Goal: Task Accomplishment & Management: Manage account settings

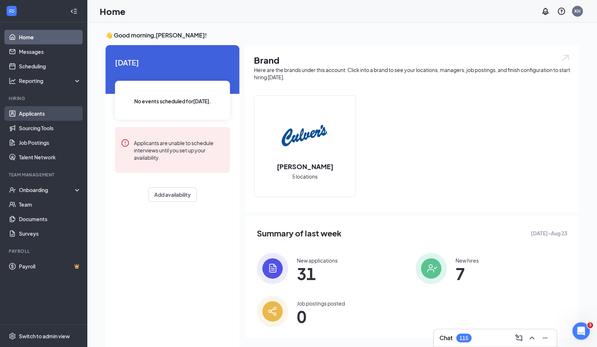
click at [32, 115] on link "Applicants" at bounding box center [50, 113] width 62 height 15
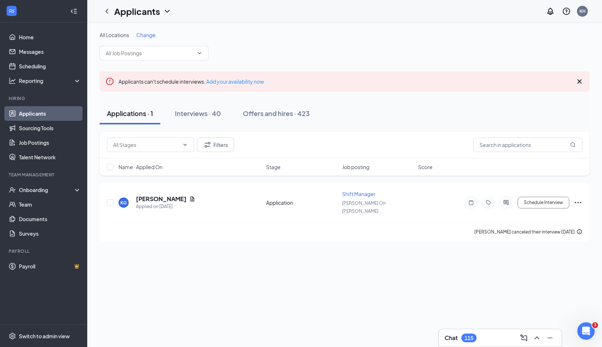
click at [149, 36] on span "Change" at bounding box center [145, 35] width 19 height 7
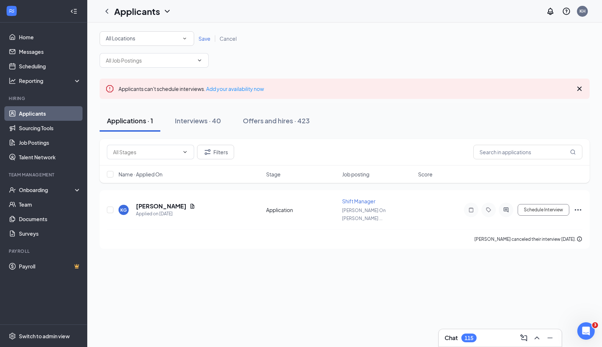
click at [145, 38] on div "All Locations" at bounding box center [147, 38] width 82 height 9
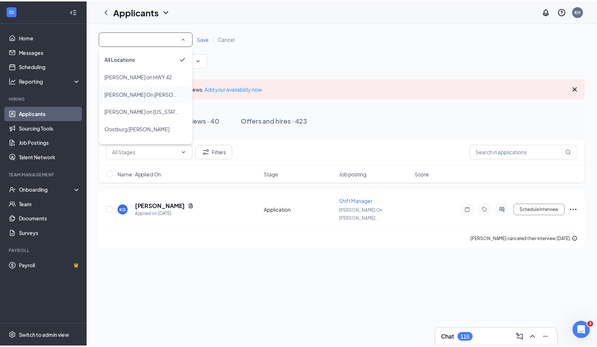
scroll to position [14, 0]
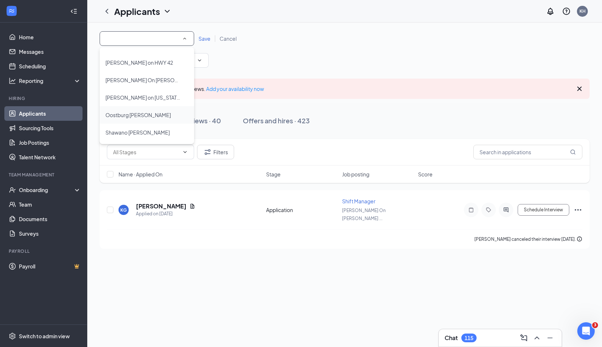
click at [134, 114] on span "Oostburg [PERSON_NAME]" at bounding box center [137, 115] width 65 height 7
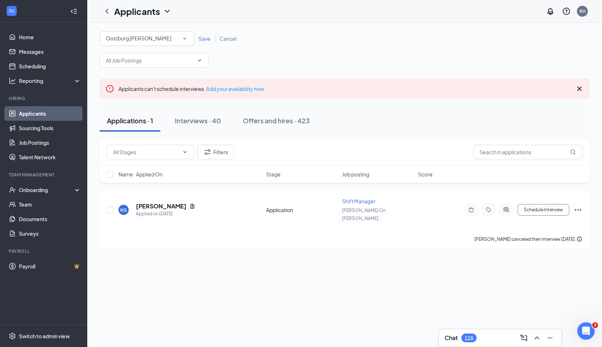
click at [205, 37] on span "Save" at bounding box center [205, 38] width 12 height 7
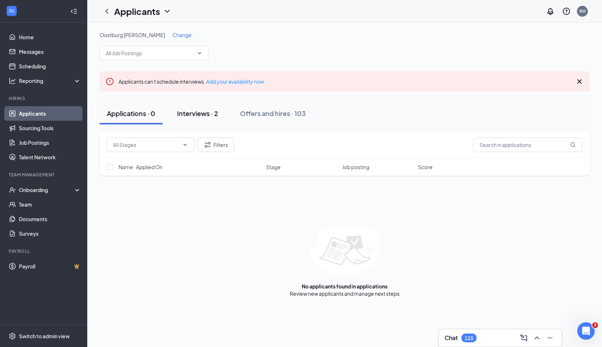
click at [198, 112] on div "Interviews · 2" at bounding box center [197, 113] width 41 height 9
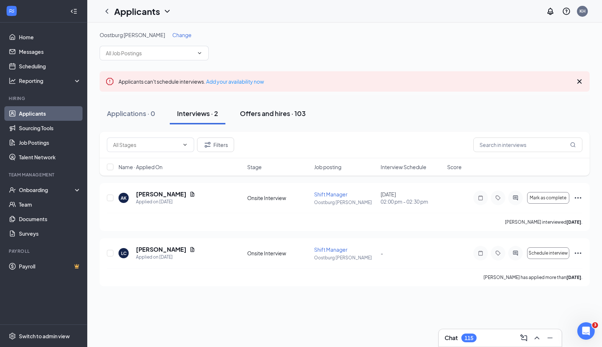
click at [258, 113] on div "Offers and hires · 103" at bounding box center [273, 113] width 66 height 9
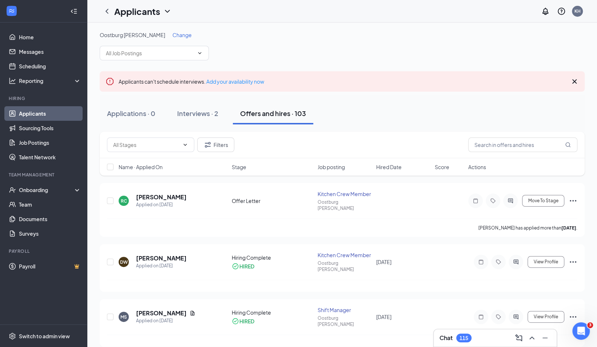
click at [172, 36] on span "Change" at bounding box center [181, 35] width 19 height 7
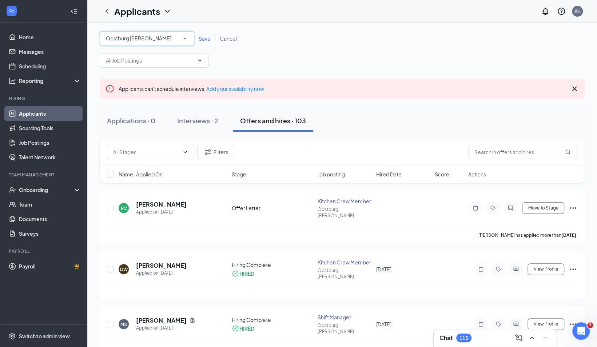
click at [185, 36] on icon "SmallChevronDown" at bounding box center [184, 38] width 7 height 7
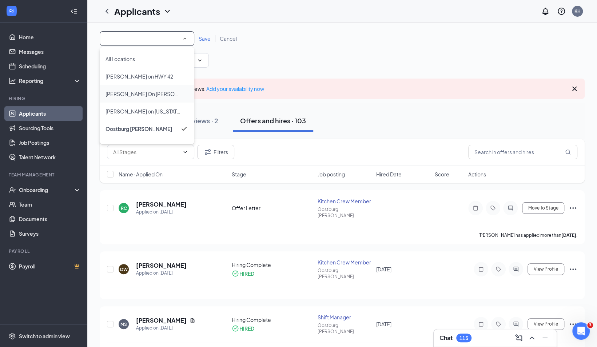
click at [149, 89] on span "[PERSON_NAME] On [PERSON_NAME] Dr" at bounding box center [143, 93] width 76 height 9
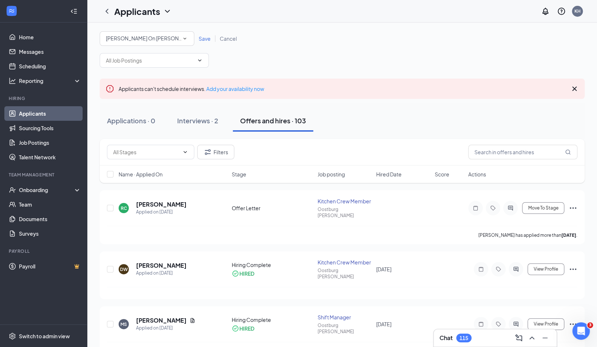
click at [201, 38] on span "Save" at bounding box center [205, 38] width 12 height 7
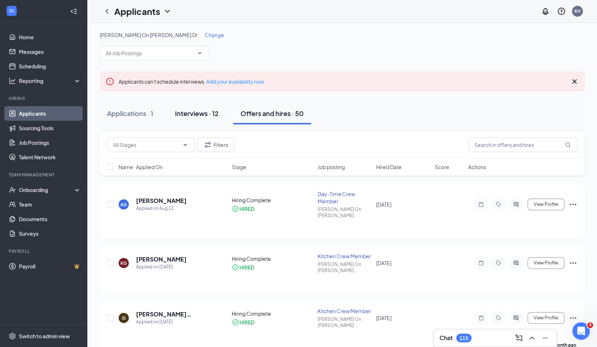
click at [197, 107] on button "Interviews · 12" at bounding box center [197, 114] width 58 height 22
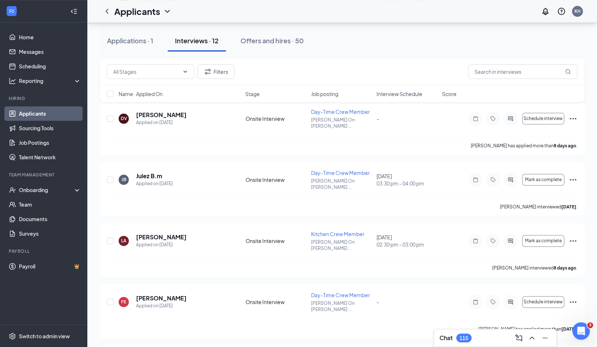
scroll to position [499, 0]
